Goal: Navigation & Orientation: Find specific page/section

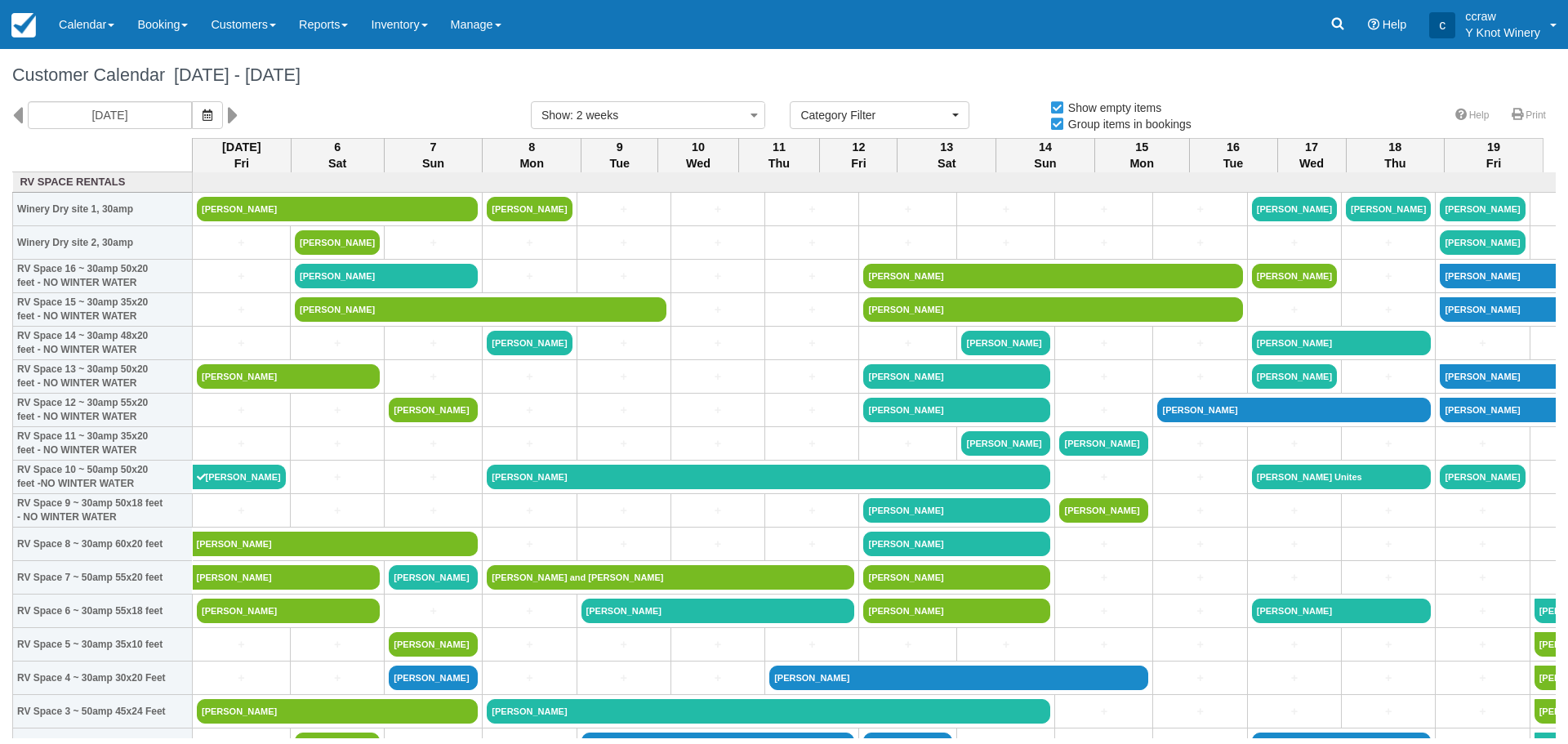
select select
click at [95, 30] on link "Calendar" at bounding box center [86, 24] width 78 height 49
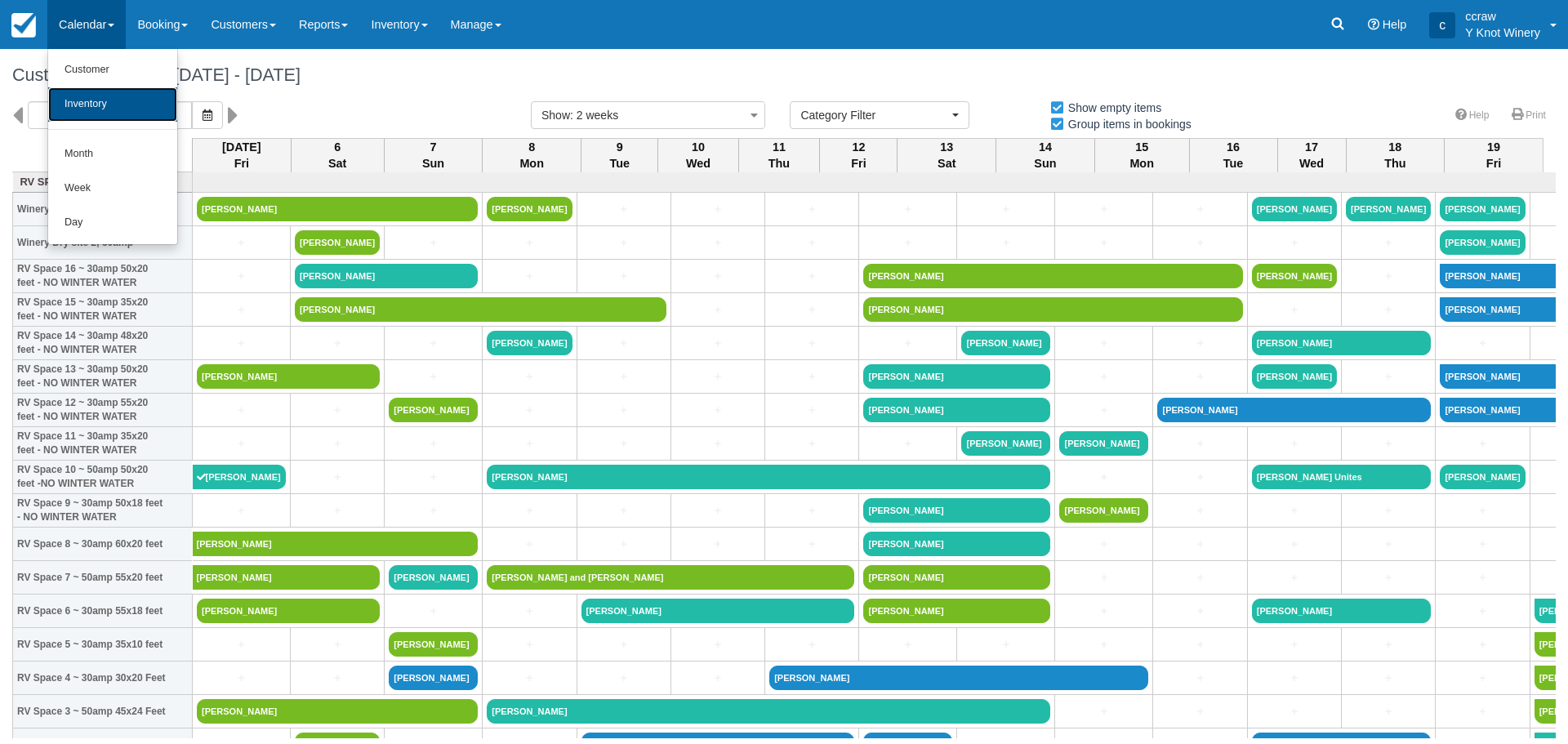
click at [91, 103] on link "Inventory" at bounding box center [113, 105] width 129 height 35
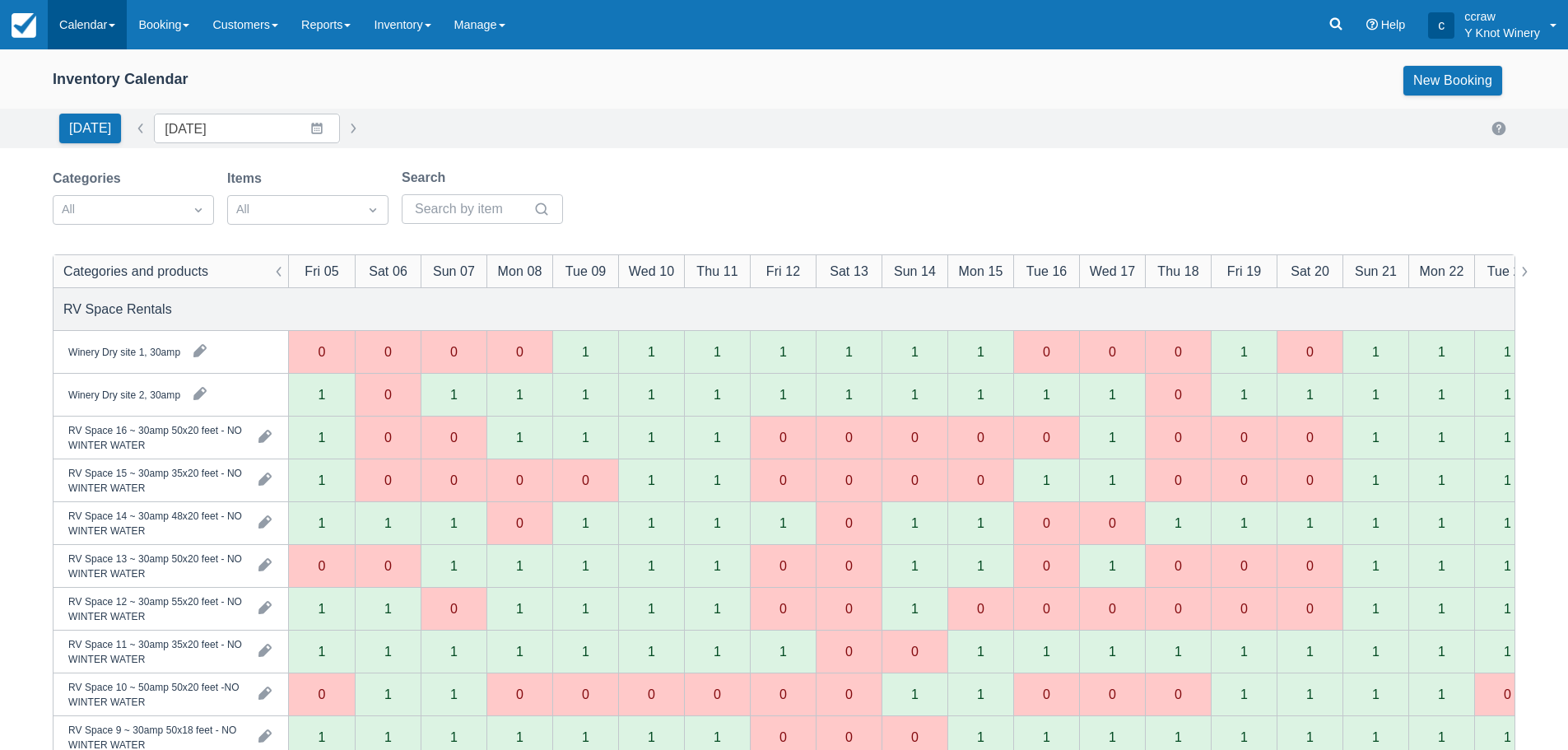
click at [64, 10] on link "Calendar" at bounding box center [86, 24] width 79 height 50
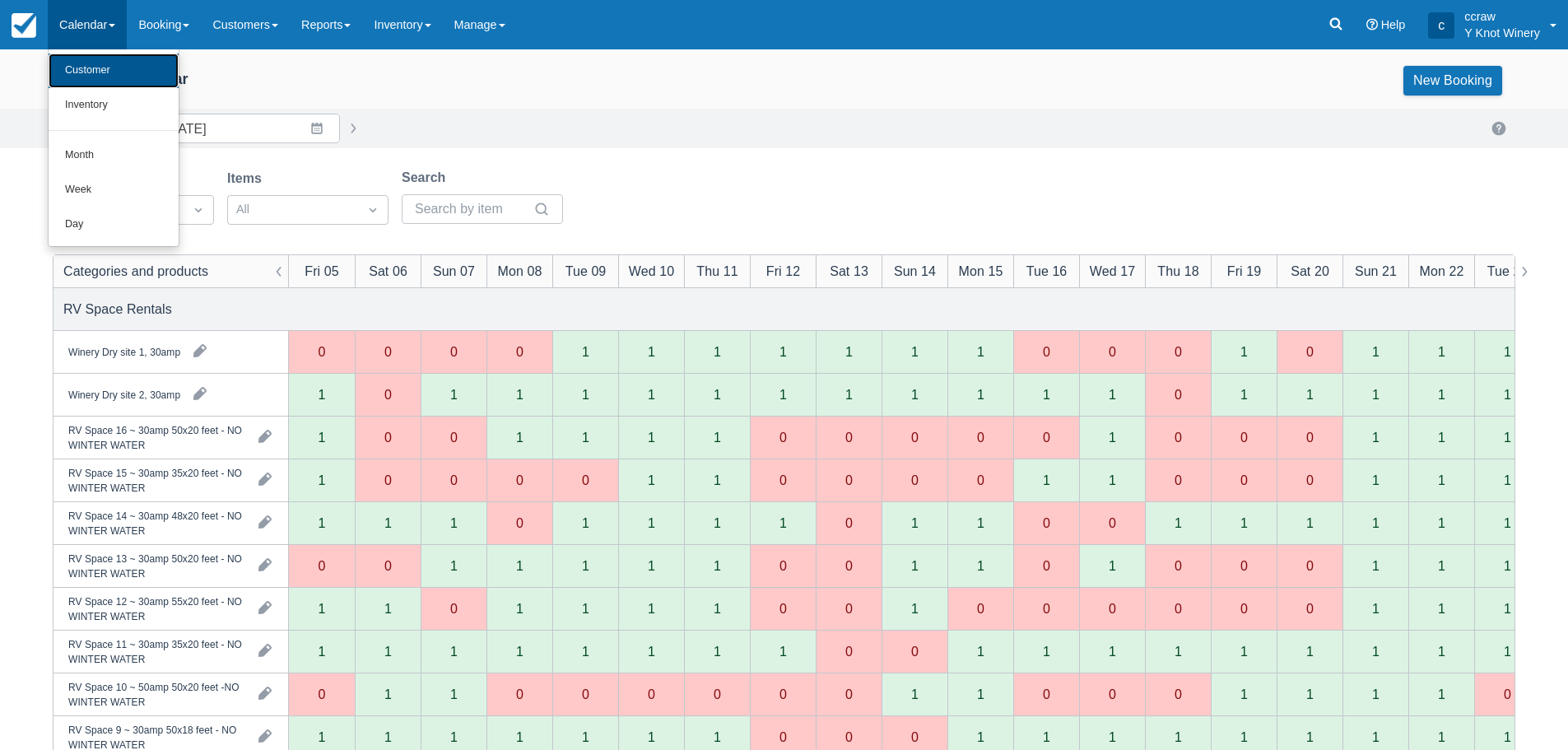
click at [61, 64] on link "Customer" at bounding box center [114, 71] width 130 height 35
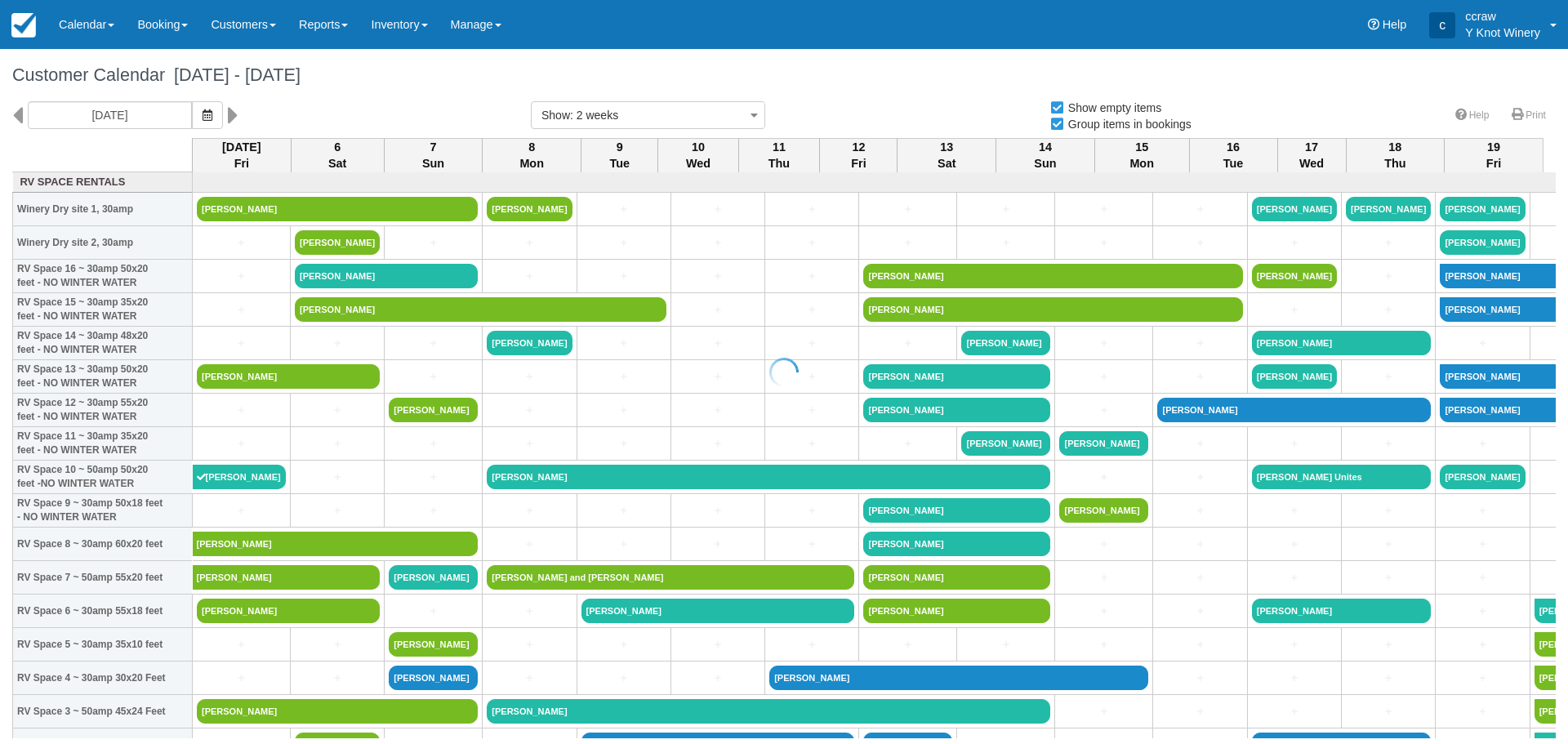
select select
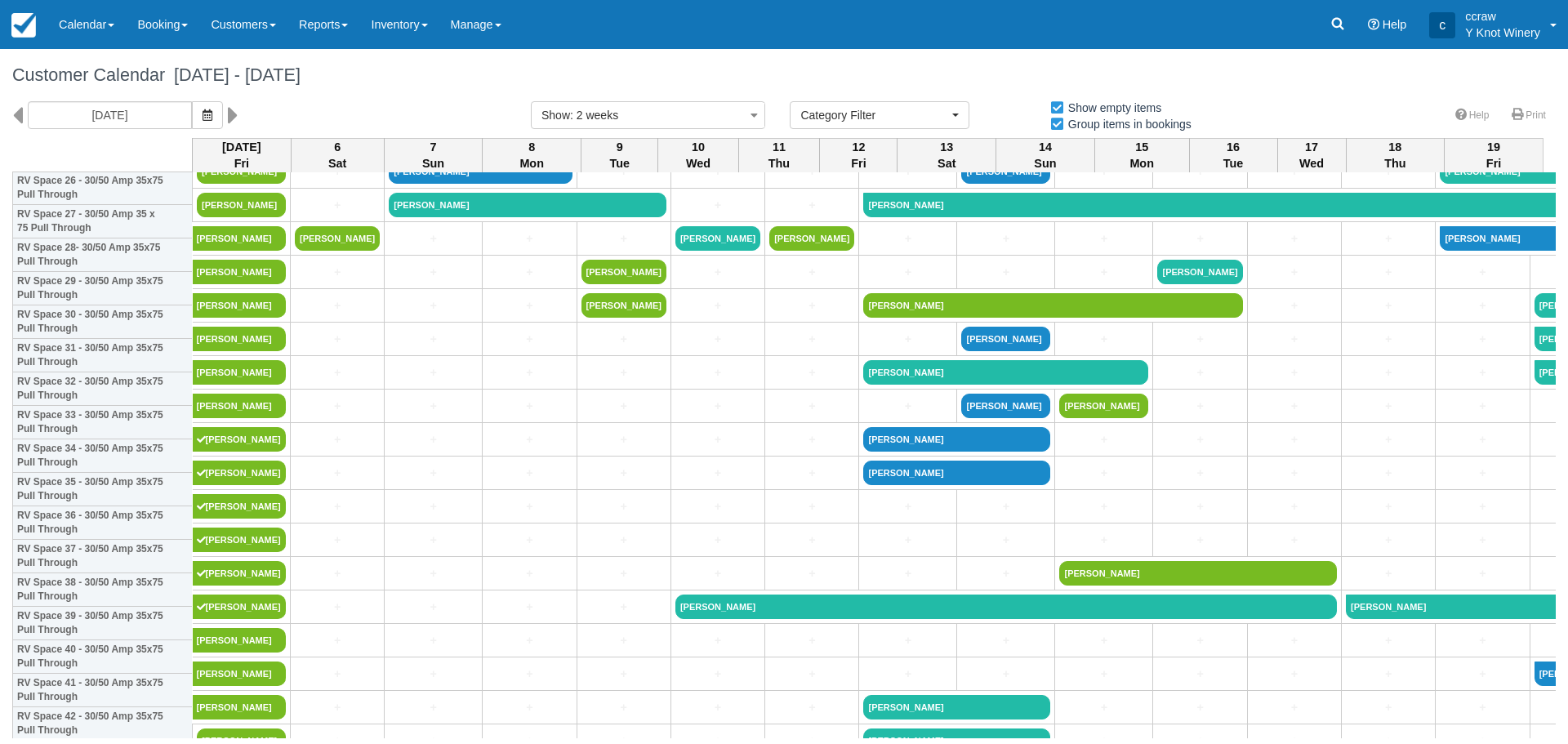
scroll to position [898, 0]
